Goal: Task Accomplishment & Management: Manage account settings

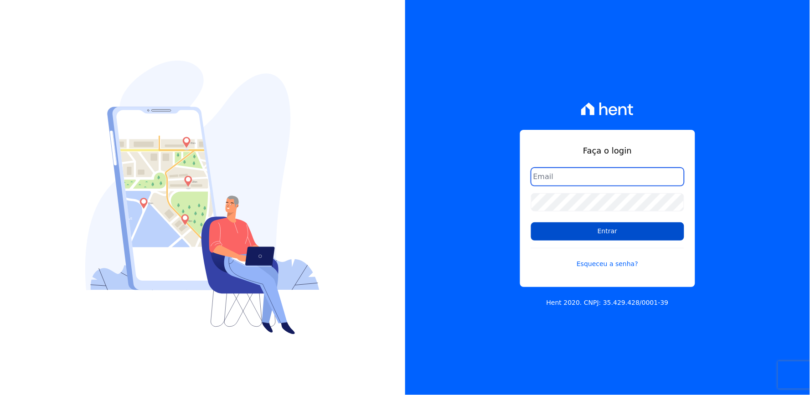
type input "thayna@graalengenharia.com.br"
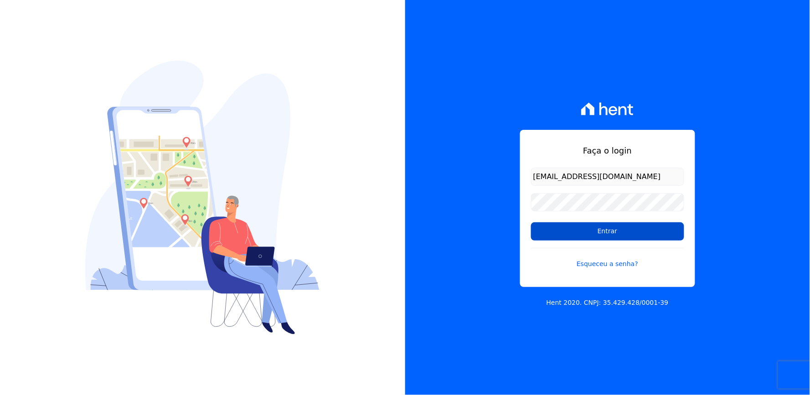
click at [585, 235] on input "Entrar" at bounding box center [607, 231] width 153 height 18
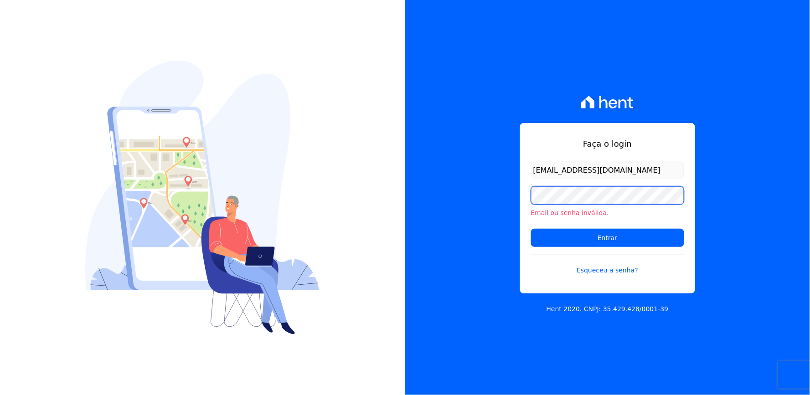
click at [420, 231] on div "Faça o login thayna@graalengenharia.com.br Email ou senha inválida. Entrar Esqu…" at bounding box center [607, 197] width 405 height 395
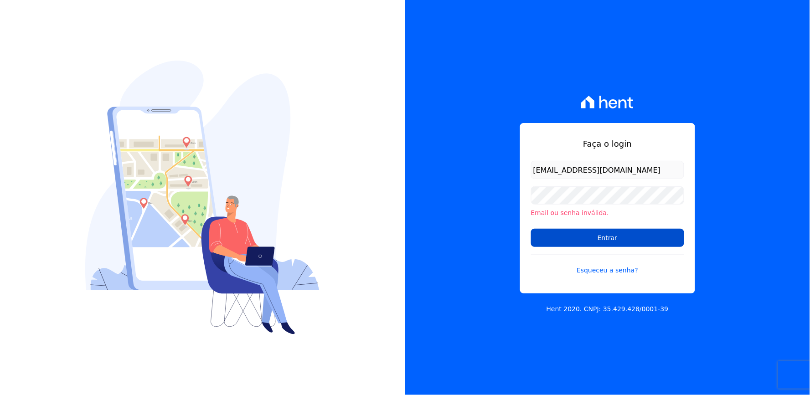
click at [609, 243] on input "Entrar" at bounding box center [607, 238] width 153 height 18
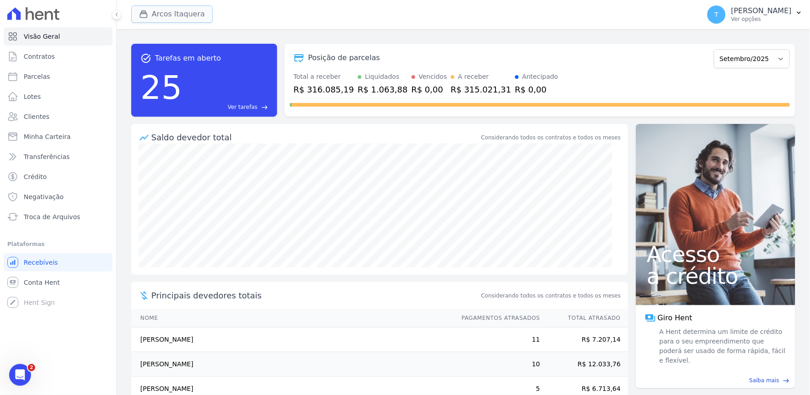
click at [154, 5] on button "Arcos Itaquera" at bounding box center [172, 13] width 82 height 17
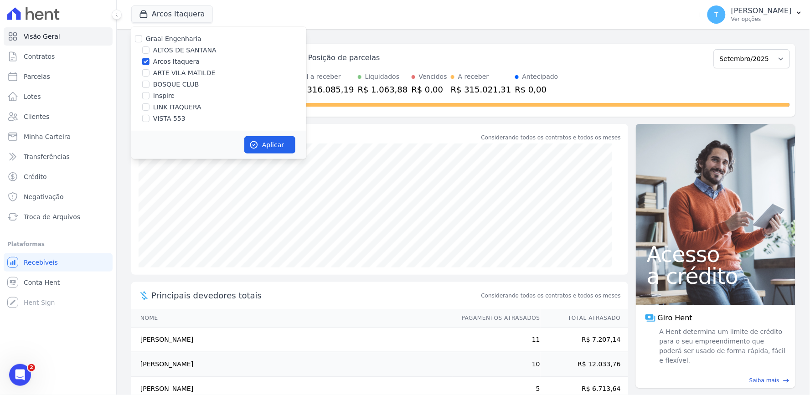
click at [161, 60] on label "Arcos Itaquera" at bounding box center [176, 62] width 47 height 10
click at [150, 60] on input "Arcos Itaquera" at bounding box center [145, 61] width 7 height 7
checkbox input "false"
click at [162, 70] on label "ARTE VILA MATILDE" at bounding box center [184, 73] width 62 height 10
click at [150, 70] on input "ARTE VILA MATILDE" at bounding box center [145, 72] width 7 height 7
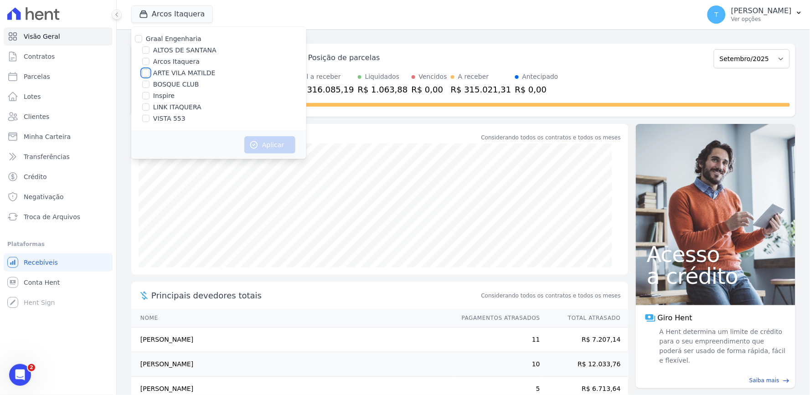
checkbox input "true"
click at [249, 145] on button "Aplicar" at bounding box center [269, 144] width 51 height 17
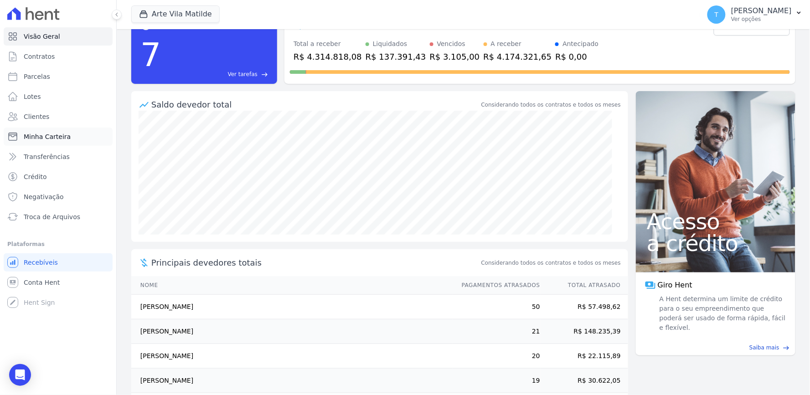
scroll to position [51, 0]
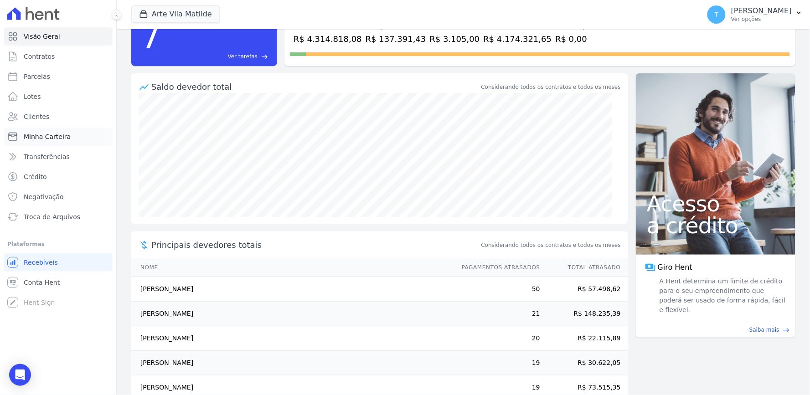
click at [51, 134] on span "Minha Carteira" at bounding box center [47, 136] width 47 height 9
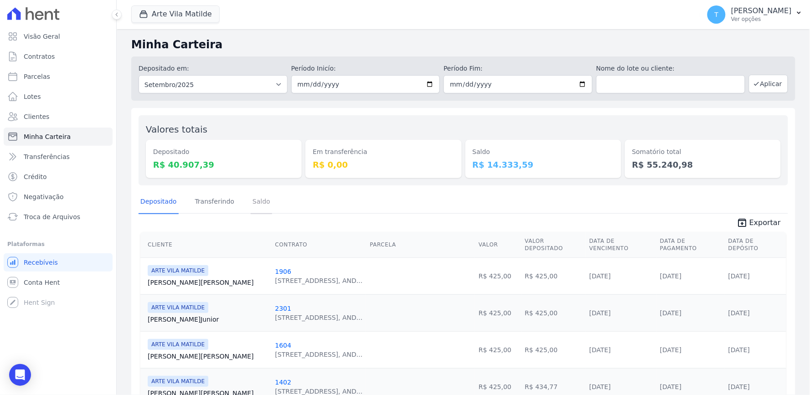
click at [264, 198] on link "Saldo" at bounding box center [261, 203] width 21 height 24
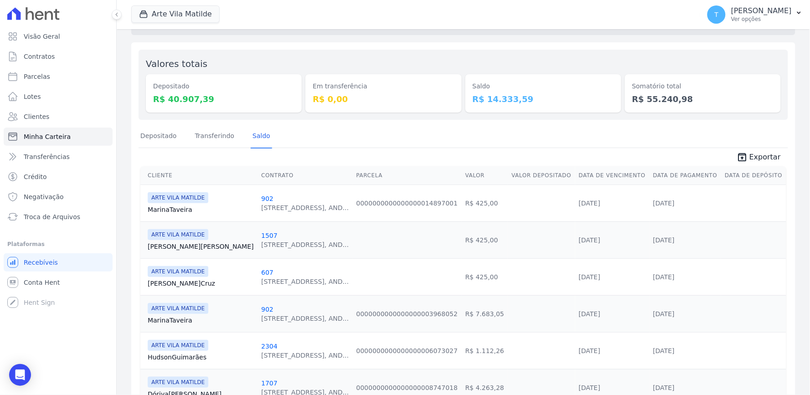
scroll to position [113, 0]
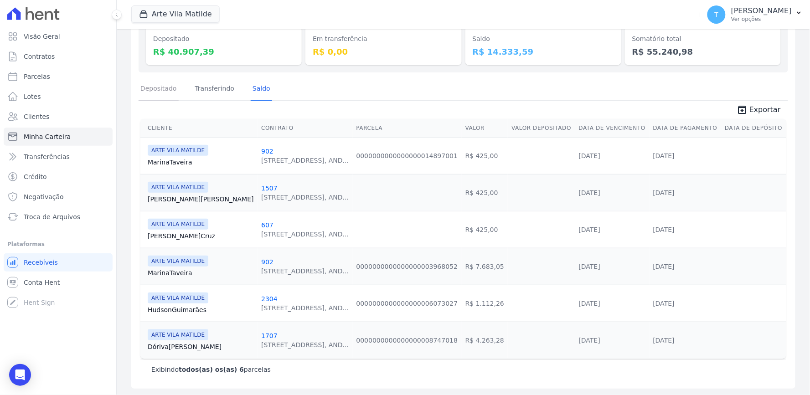
click at [161, 89] on link "Depositado" at bounding box center [159, 90] width 40 height 24
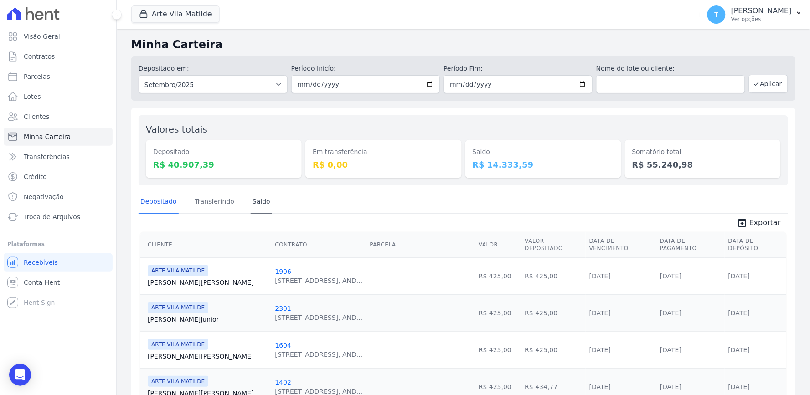
click at [244, 208] on div "Depositado Transferindo [GEOGRAPHIC_DATA]" at bounding box center [206, 203] width 134 height 24
click at [251, 204] on link "Saldo" at bounding box center [261, 203] width 21 height 24
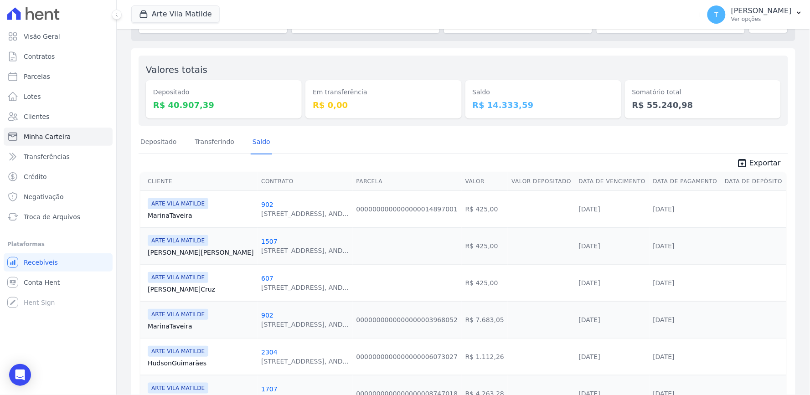
scroll to position [113, 0]
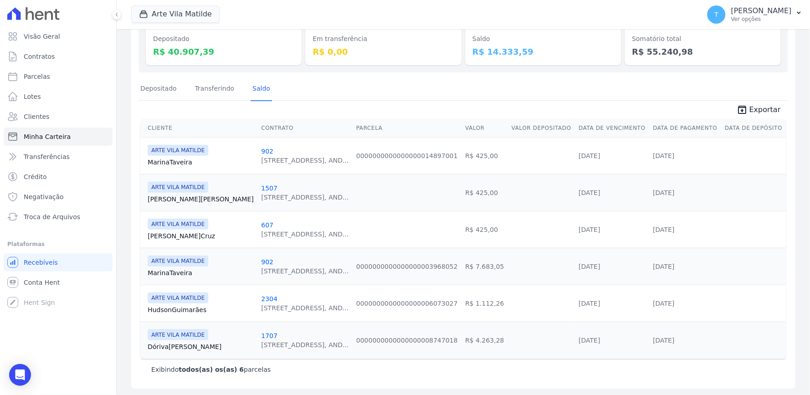
click at [129, 85] on div "Minha Carteira Depositado em: Todos os meses Abril/2020 Maio/2020 Junho/2020 Ju…" at bounding box center [463, 156] width 693 height 480
click at [151, 84] on link "Depositado" at bounding box center [159, 90] width 40 height 24
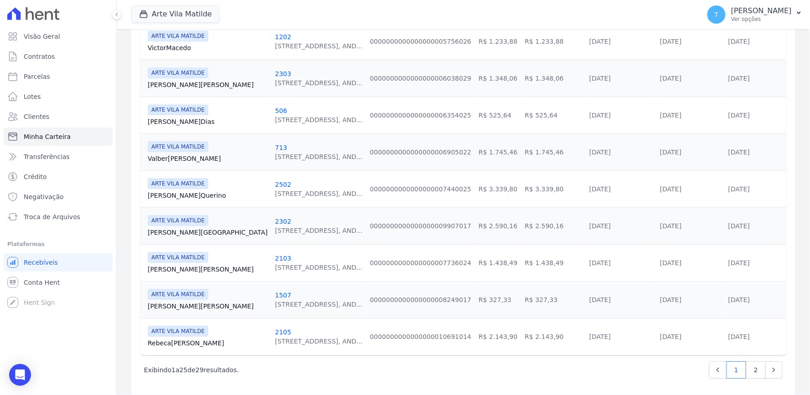
scroll to position [827, 0]
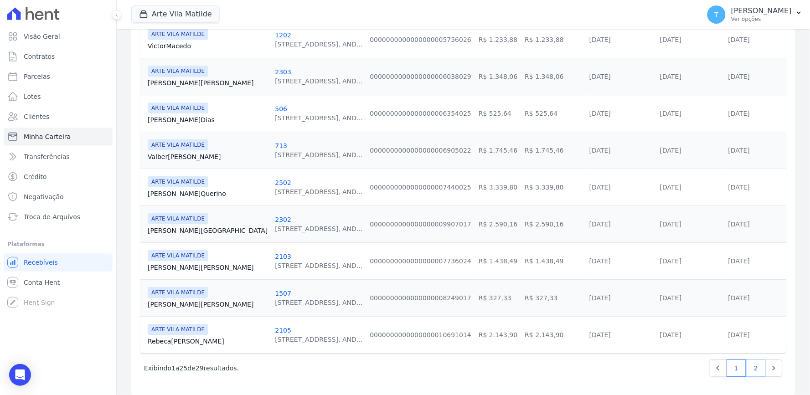
click at [753, 360] on link "2" at bounding box center [756, 368] width 20 height 17
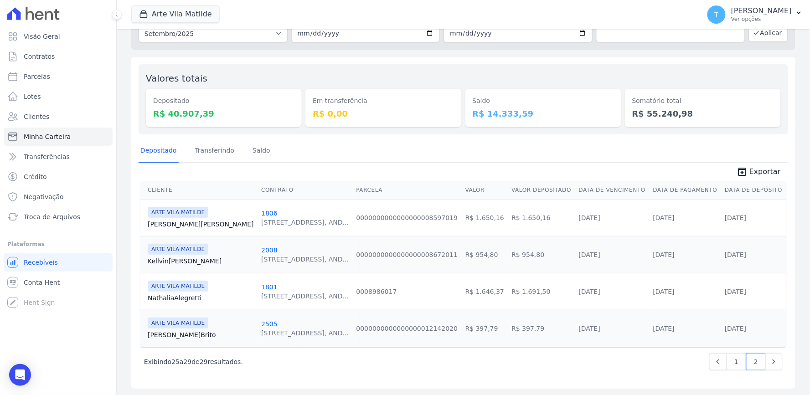
scroll to position [52, 0]
click at [746, 361] on link "2" at bounding box center [756, 361] width 20 height 17
click at [727, 363] on link "1" at bounding box center [737, 361] width 20 height 17
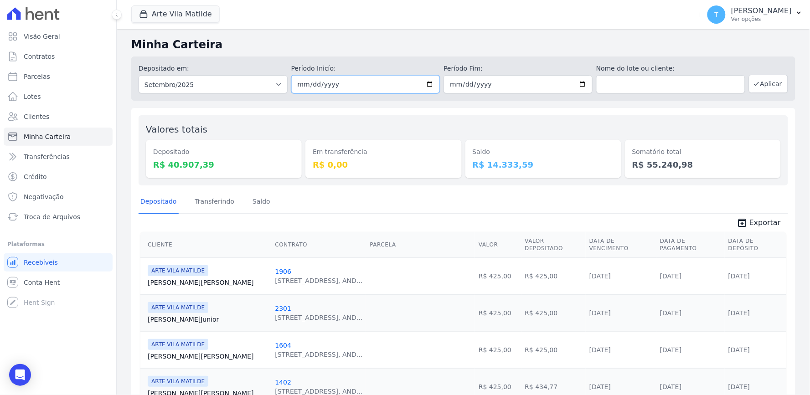
click at [429, 85] on input "[DATE]" at bounding box center [365, 84] width 149 height 18
click at [427, 84] on input "[DATE]" at bounding box center [365, 84] width 149 height 18
type input "[DATE]"
click at [17, 382] on div "Open Intercom Messenger" at bounding box center [20, 375] width 24 height 24
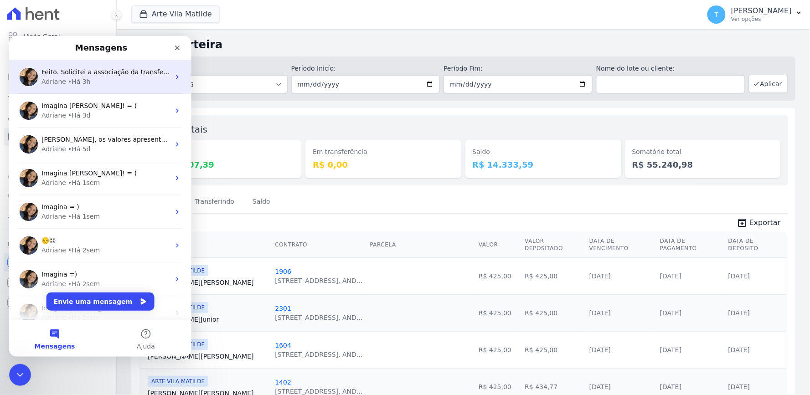
click at [130, 82] on div "Adriane • Há 3h" at bounding box center [105, 82] width 129 height 10
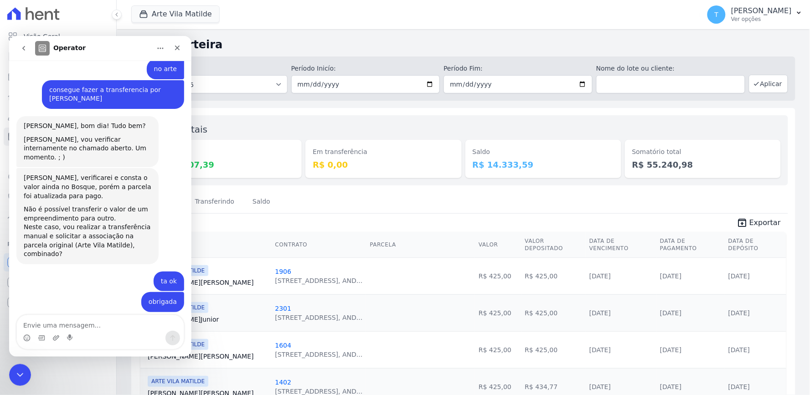
scroll to position [605, 0]
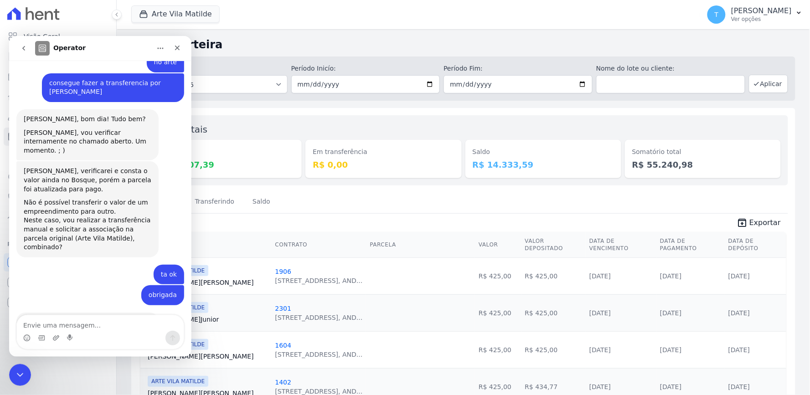
click at [355, 194] on div "Depositado Transferindo [GEOGRAPHIC_DATA]" at bounding box center [464, 202] width 650 height 22
click at [768, 79] on button "Aplicar" at bounding box center [768, 84] width 39 height 18
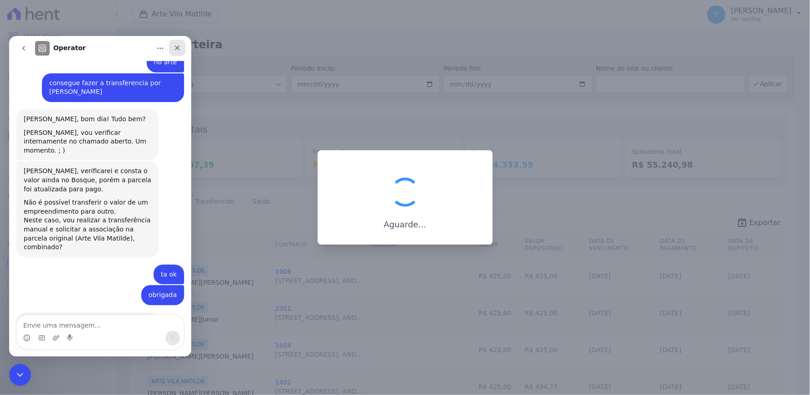
click at [178, 46] on icon "Fechar" at bounding box center [176, 47] width 7 height 7
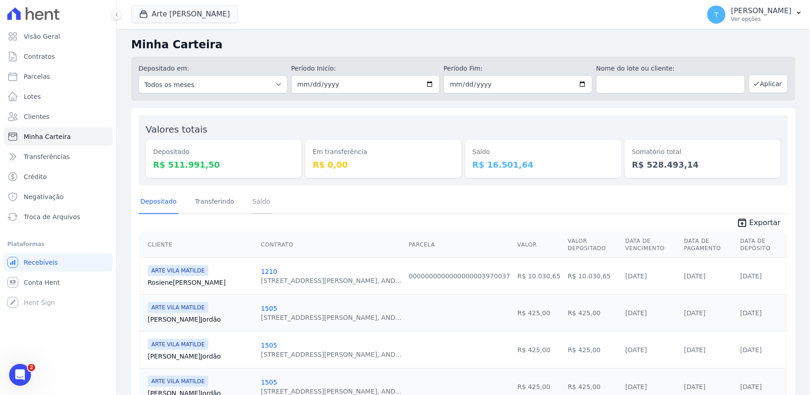
click at [251, 210] on link "Saldo" at bounding box center [261, 203] width 21 height 24
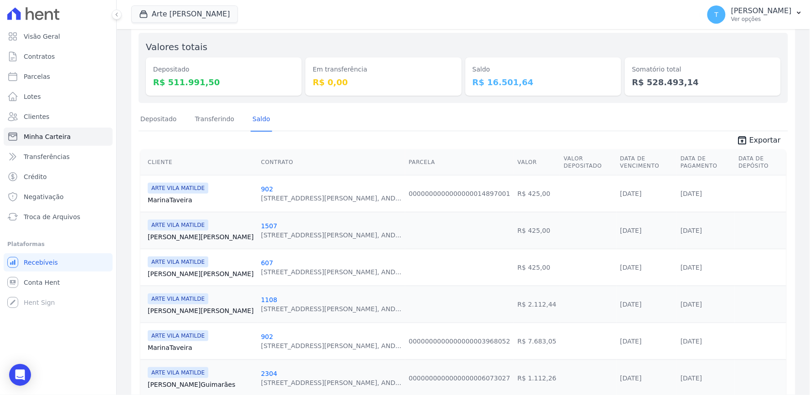
scroll to position [150, 0]
